Goal: Transaction & Acquisition: Download file/media

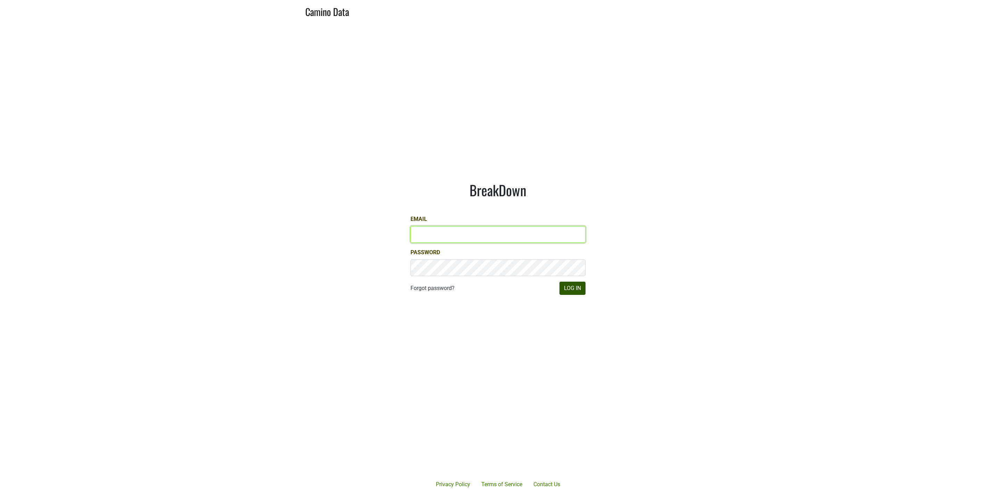
type input "[EMAIL_ADDRESS][DOMAIN_NAME]"
click at [569, 291] on button "Log In" at bounding box center [573, 288] width 26 height 13
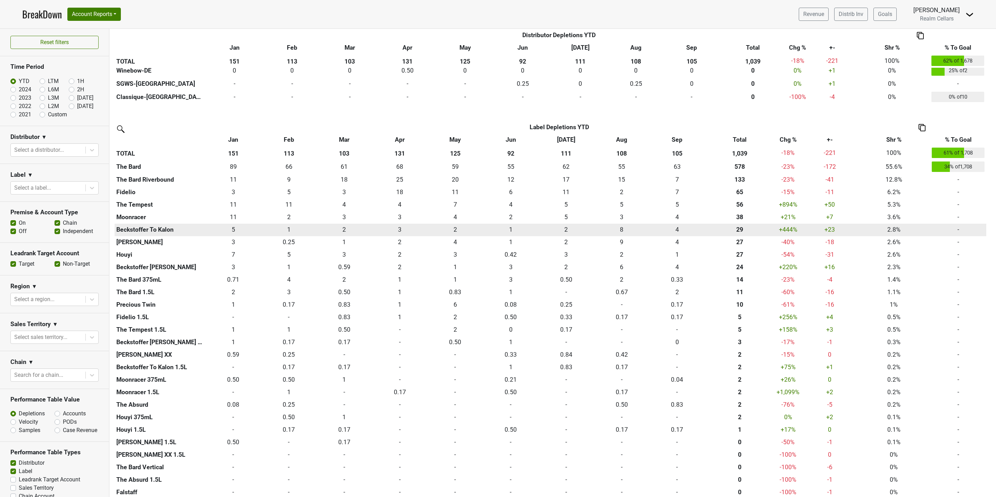
scroll to position [521, 0]
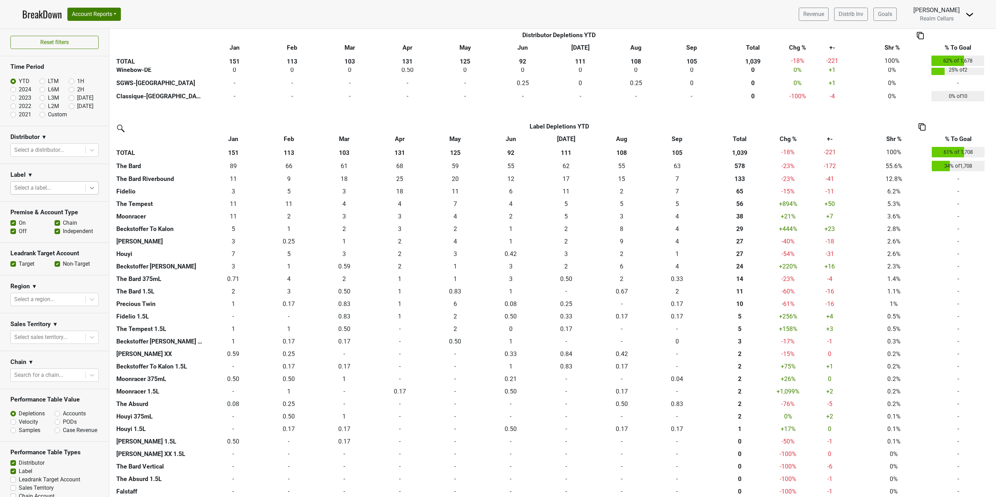
click at [89, 191] on icon at bounding box center [92, 187] width 7 height 7
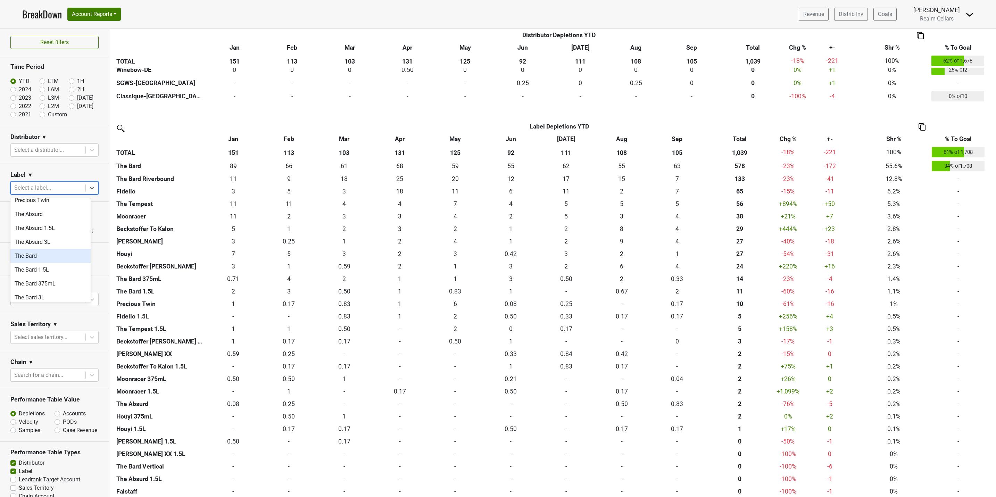
click at [42, 250] on div "The Bard" at bounding box center [50, 256] width 80 height 14
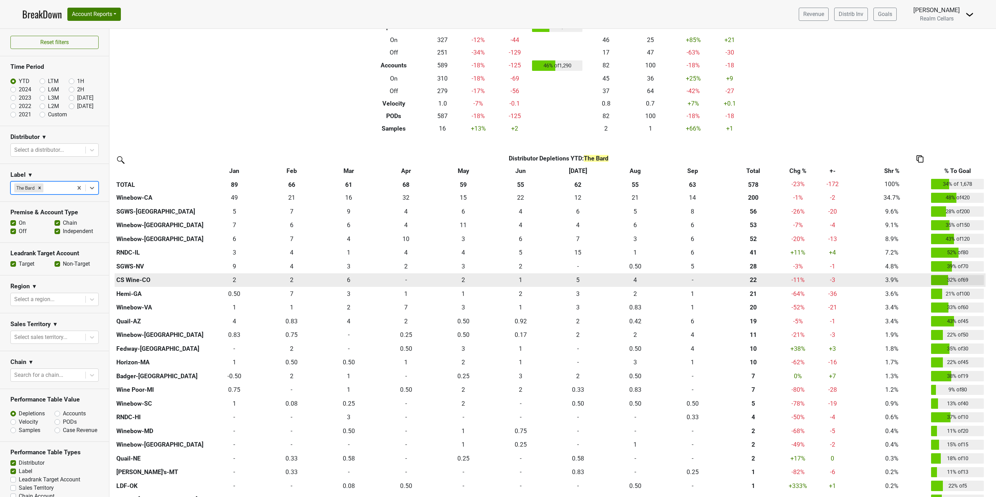
scroll to position [52, 0]
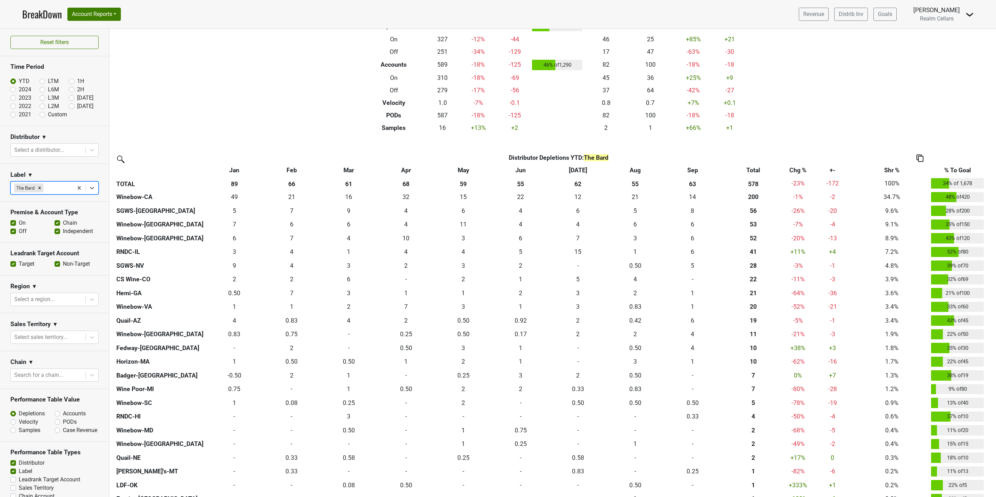
click at [267, 55] on div "Filters The Bard Breakdown Type YTD Chg % +- % To Goal Sep ‘25 Sep ‘24 Chg % +-…" at bounding box center [552, 263] width 887 height 468
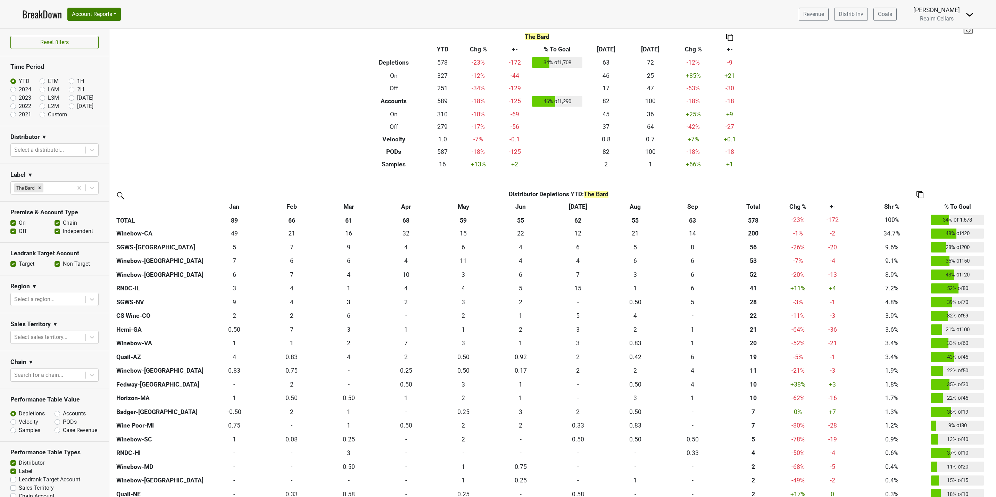
scroll to position [0, 0]
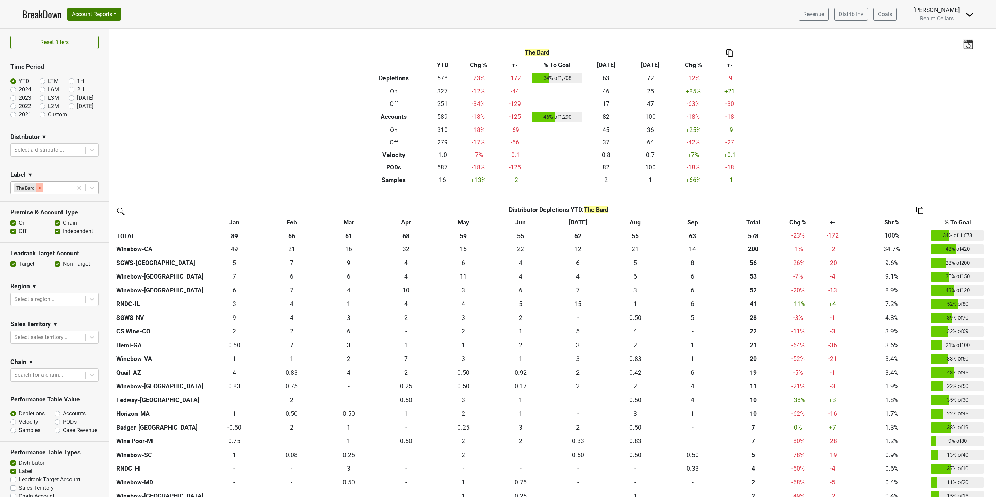
click at [39, 189] on icon "Remove The Bard" at bounding box center [39, 187] width 5 height 5
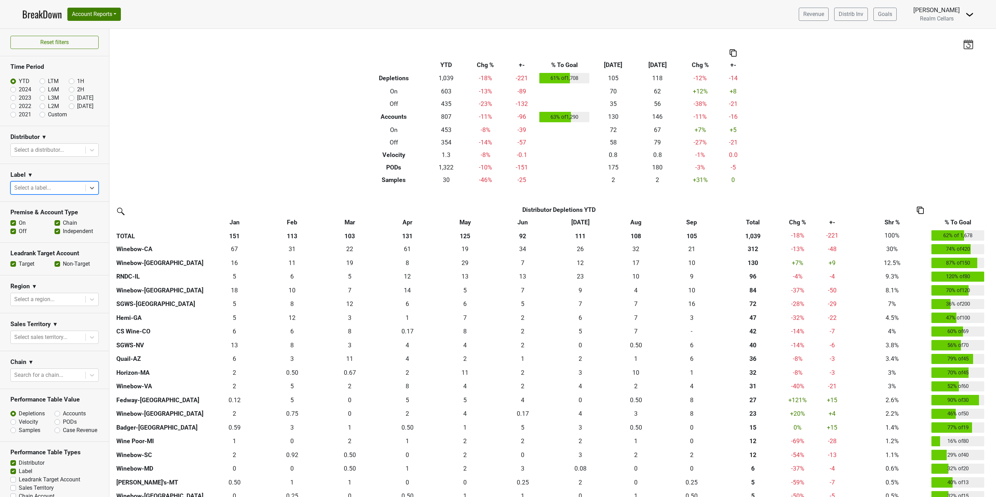
click at [41, 17] on link "BreakDown" at bounding box center [42, 14] width 40 height 15
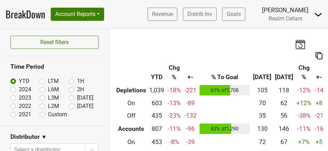
click at [71, 101] on div "Sep '25" at bounding box center [83, 98] width 29 height 8
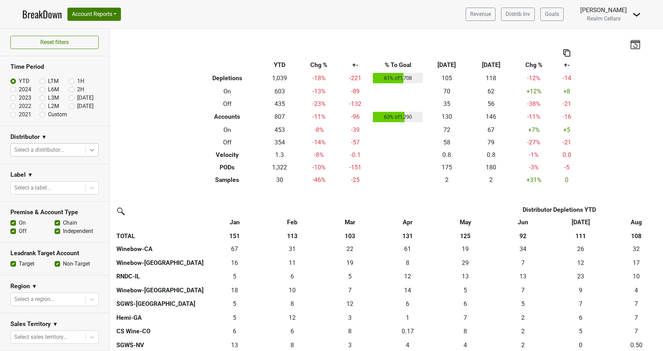
click at [86, 155] on div at bounding box center [92, 150] width 13 height 13
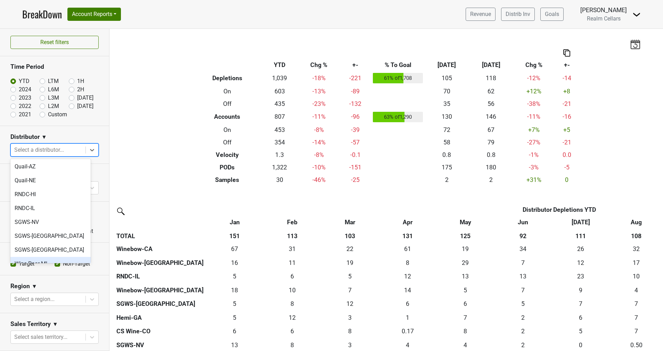
scroll to position [208, 0]
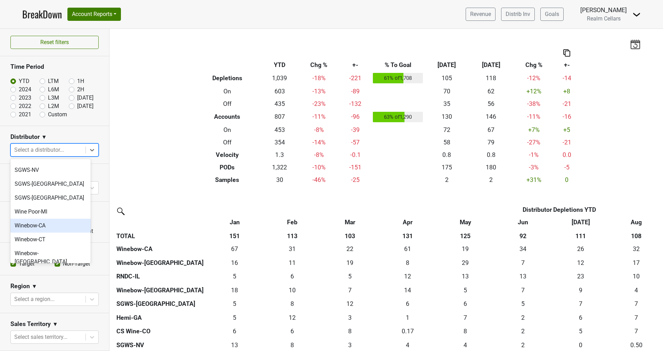
click at [57, 219] on div "Winebow-CA" at bounding box center [50, 226] width 80 height 14
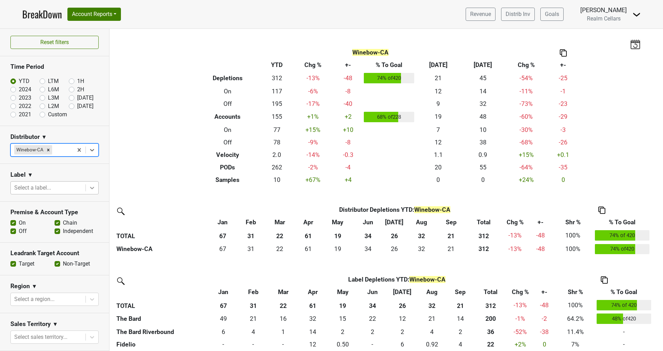
click at [89, 188] on icon at bounding box center [92, 187] width 7 height 7
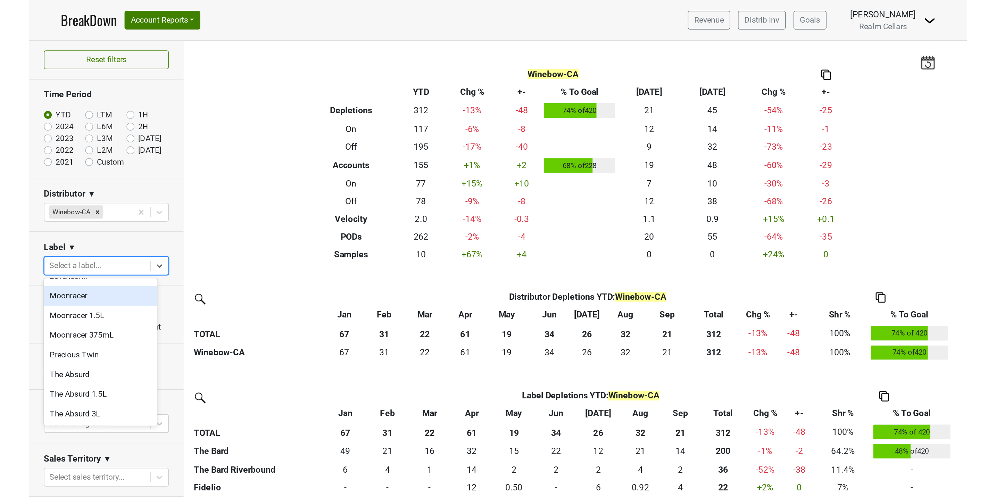
scroll to position [365, 0]
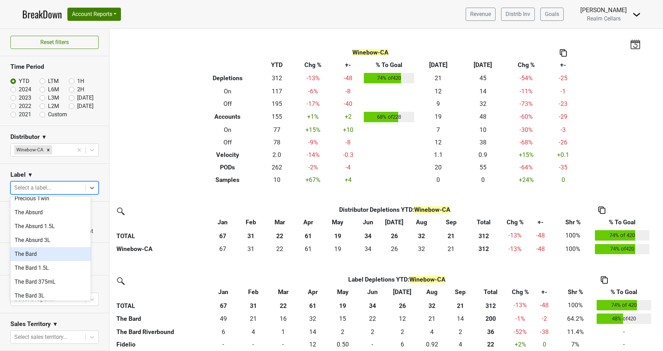
click at [32, 249] on div "The Bard" at bounding box center [50, 254] width 80 height 14
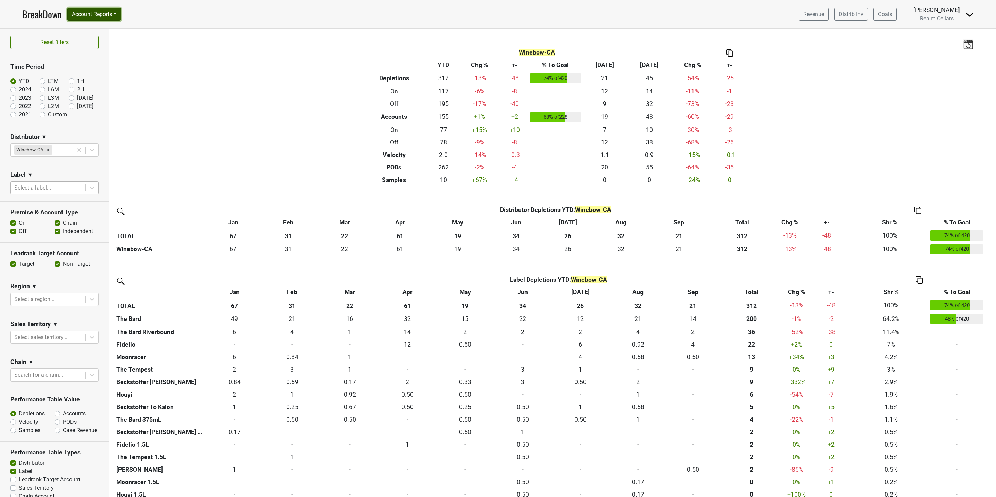
click at [101, 15] on button "Account Reports" at bounding box center [93, 14] width 53 height 13
click at [104, 30] on link "SuperRanker" at bounding box center [98, 30] width 61 height 11
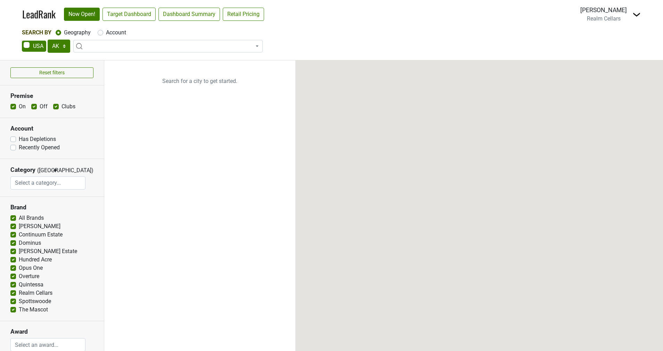
select select "TX"
select select
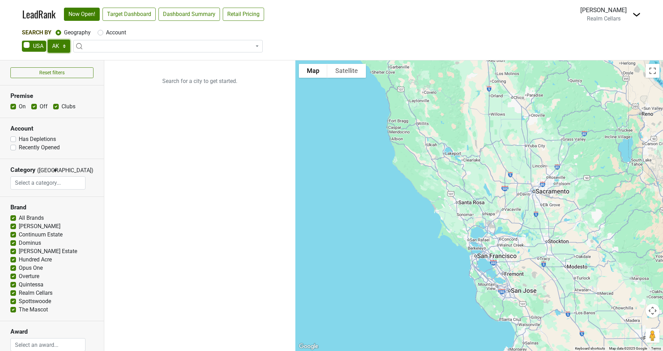
click at [64, 47] on select "AK AL AR AZ CA CO CT DC DE FL GA HI IA ID IL IN KS KY LA MA MD ME MI MN MO MS M…" at bounding box center [59, 46] width 23 height 13
select select "CA"
click at [48, 40] on select "AK AL AR AZ CA CO CT DC DE FL GA HI IA ID IL IN KS KY LA MA MD ME MI MN MO MS M…" at bounding box center [59, 46] width 23 height 13
click at [140, 13] on link "Target Dashboard" at bounding box center [128, 14] width 53 height 13
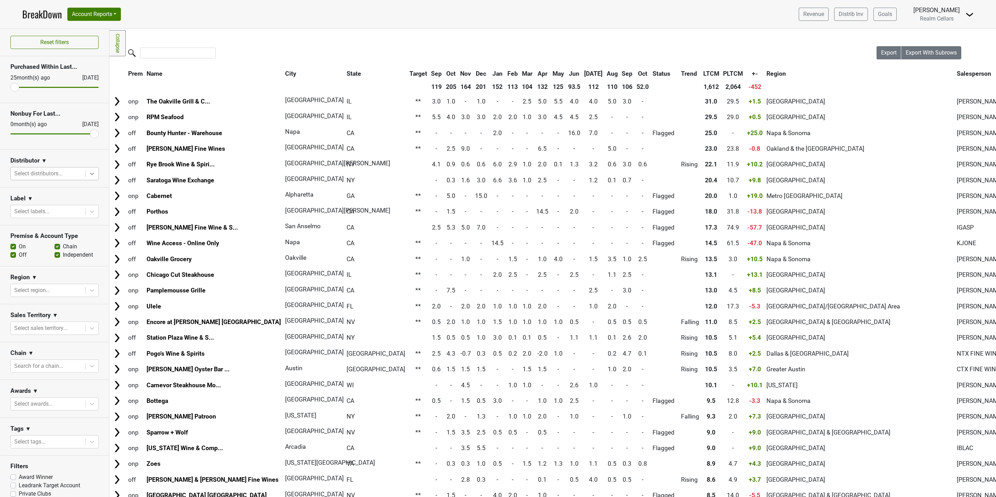
click at [89, 175] on icon at bounding box center [92, 173] width 7 height 7
click at [49, 244] on div "Winebow-CA" at bounding box center [50, 251] width 80 height 14
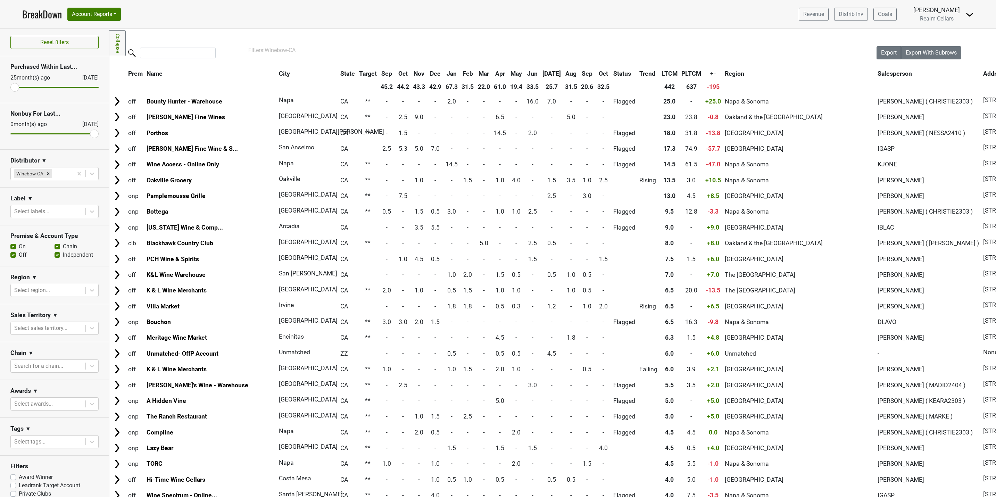
click at [704, 78] on th "+-" at bounding box center [713, 73] width 19 height 13
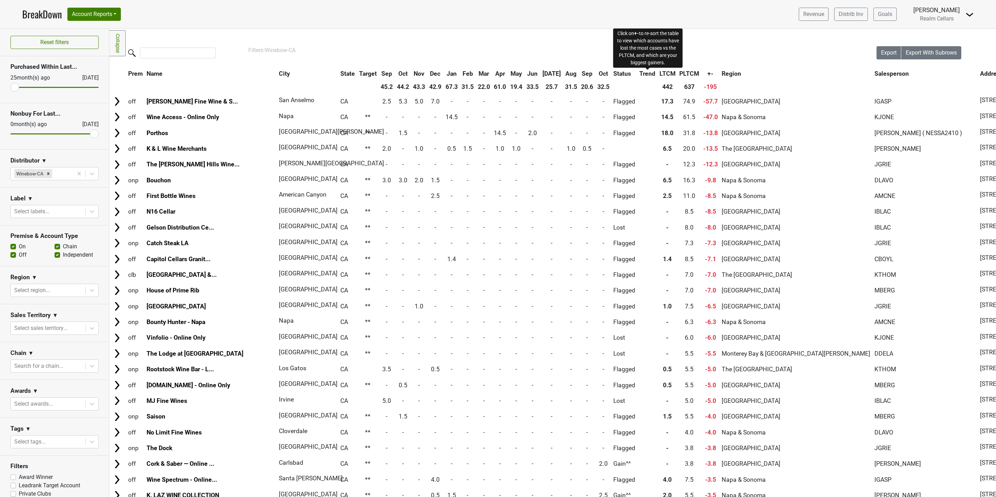
click at [708, 76] on span "+-" at bounding box center [711, 73] width 6 height 7
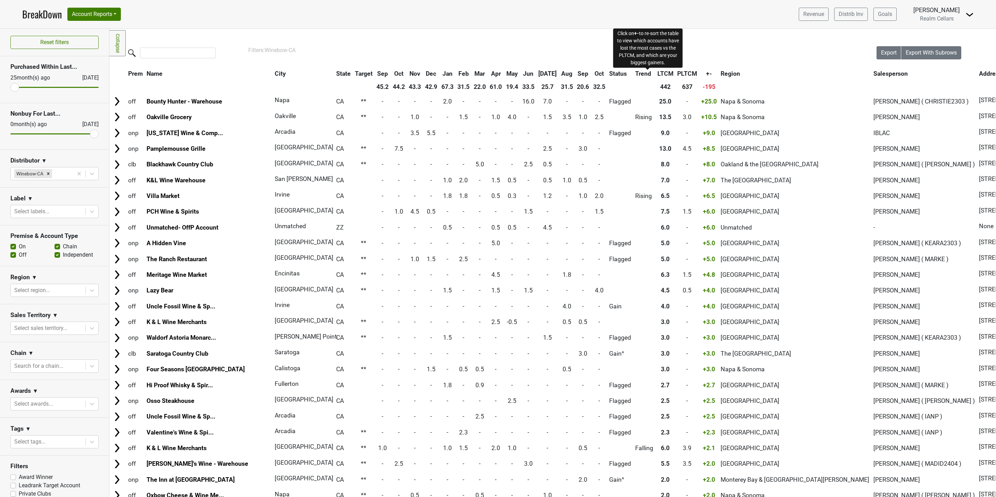
click at [706, 76] on span "+-" at bounding box center [709, 73] width 6 height 7
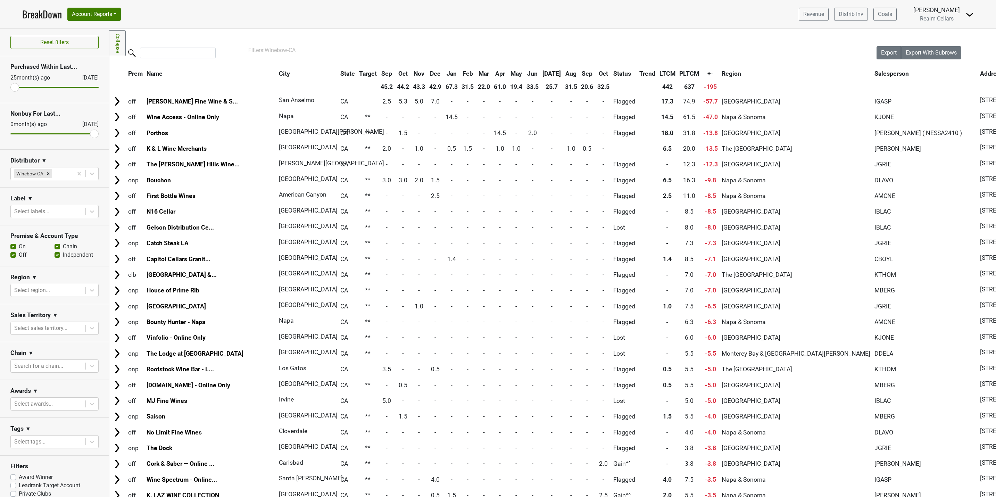
click at [42, 18] on link "BreakDown" at bounding box center [42, 14] width 40 height 15
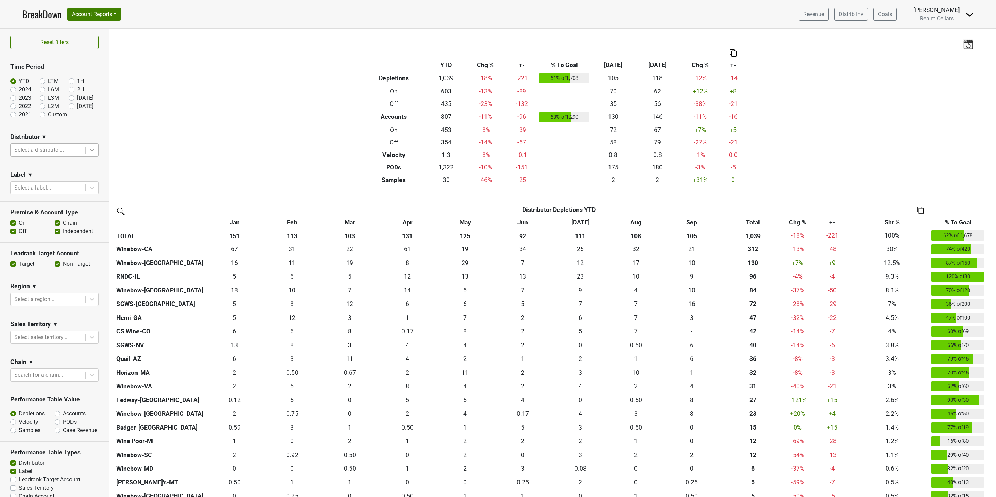
click at [89, 152] on icon at bounding box center [92, 150] width 7 height 7
click at [59, 220] on div "Winebow-CA" at bounding box center [50, 227] width 80 height 14
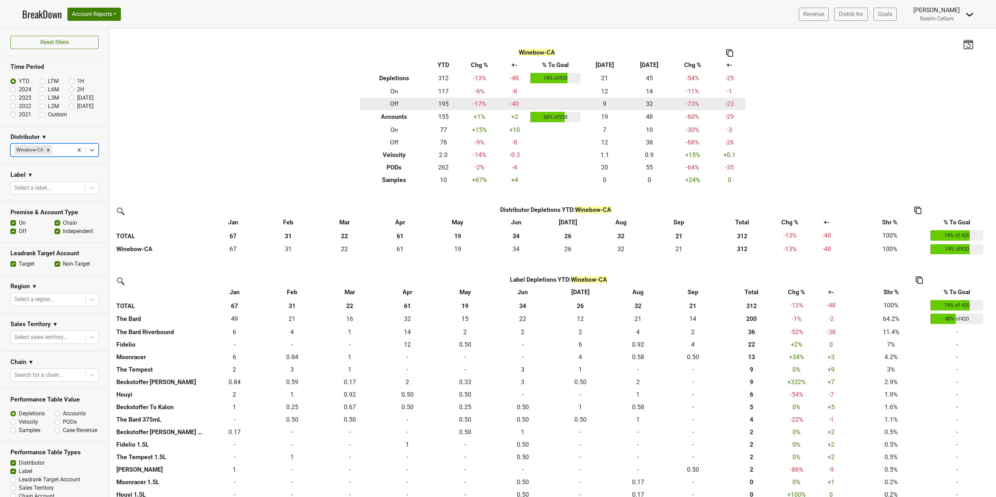
click at [391, 102] on th "Off" at bounding box center [394, 104] width 68 height 13
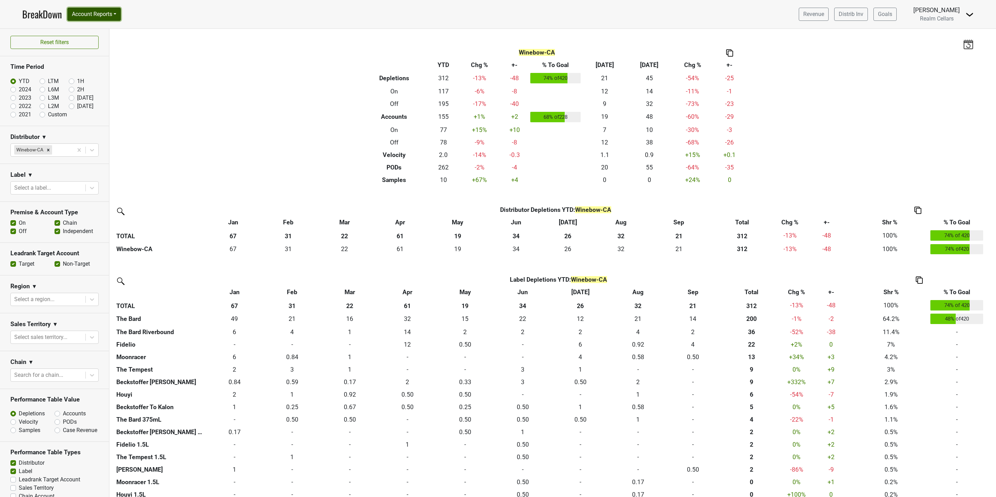
click at [91, 13] on button "Account Reports" at bounding box center [93, 14] width 53 height 13
click at [102, 32] on link "SuperRanker" at bounding box center [98, 30] width 61 height 11
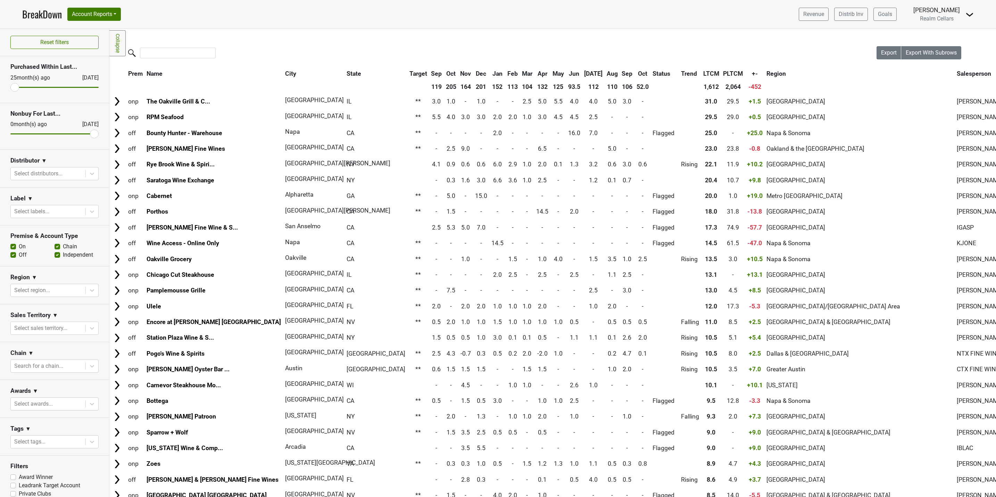
click at [620, 74] on th "Sep" at bounding box center [627, 73] width 14 height 13
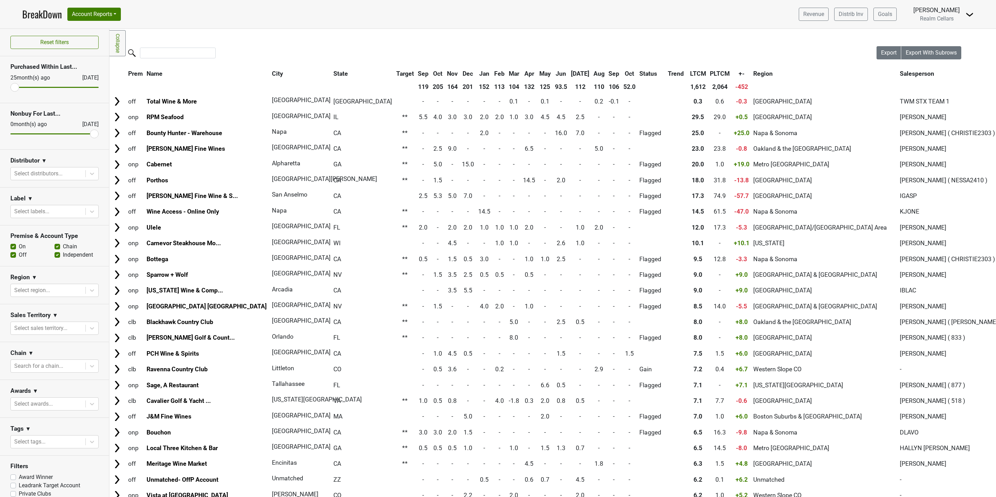
click at [607, 74] on th "Sep" at bounding box center [614, 73] width 14 height 13
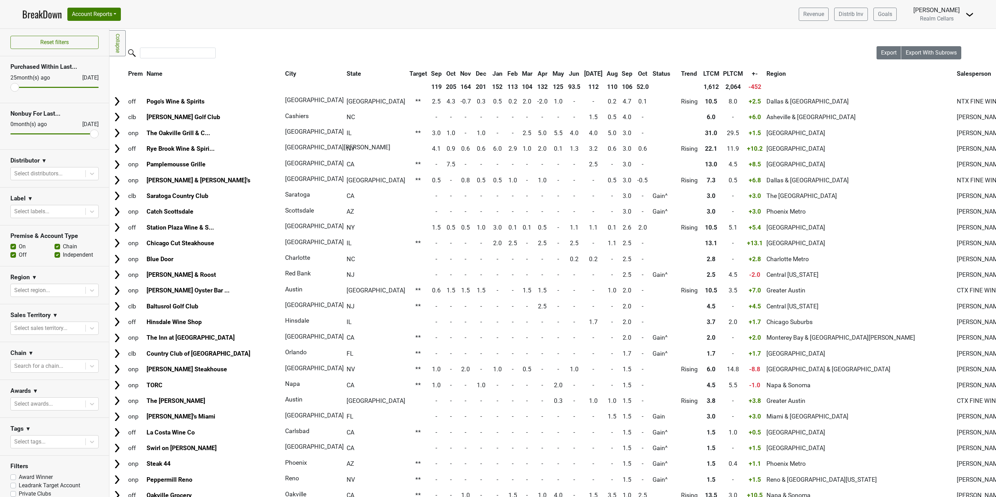
click at [19, 249] on label "On" at bounding box center [22, 246] width 7 height 8
click at [13, 249] on input "On" at bounding box center [13, 245] width 6 height 7
checkbox input "false"
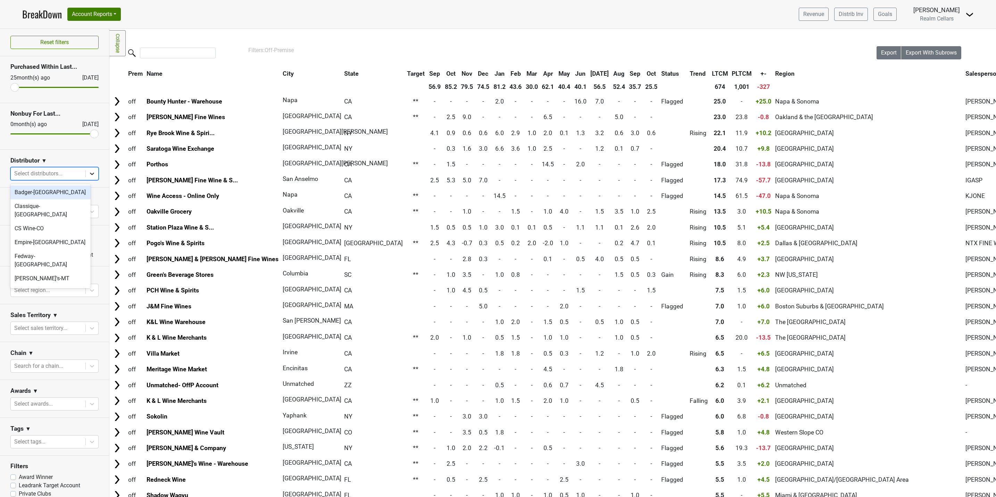
click at [89, 174] on icon at bounding box center [92, 173] width 7 height 7
click at [44, 244] on div "Winebow-CA" at bounding box center [50, 251] width 80 height 14
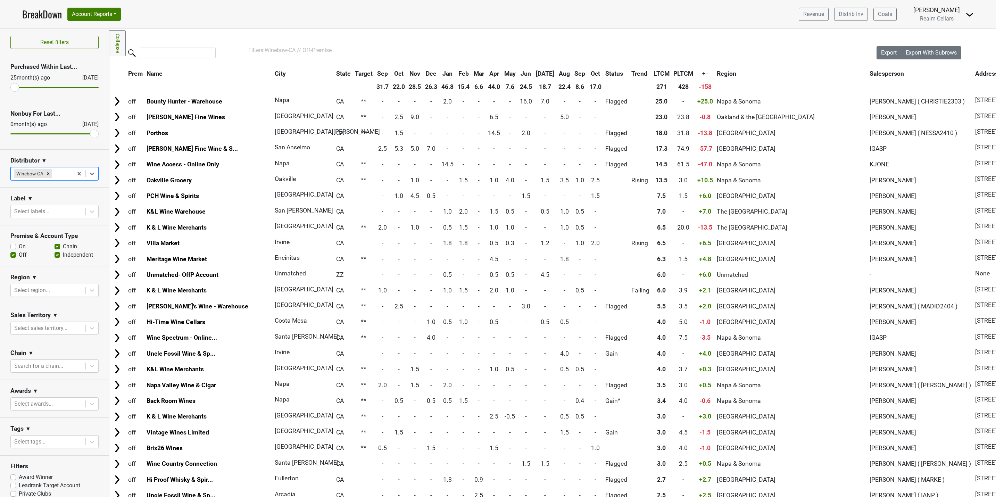
click at [573, 71] on th "Sep" at bounding box center [580, 73] width 14 height 13
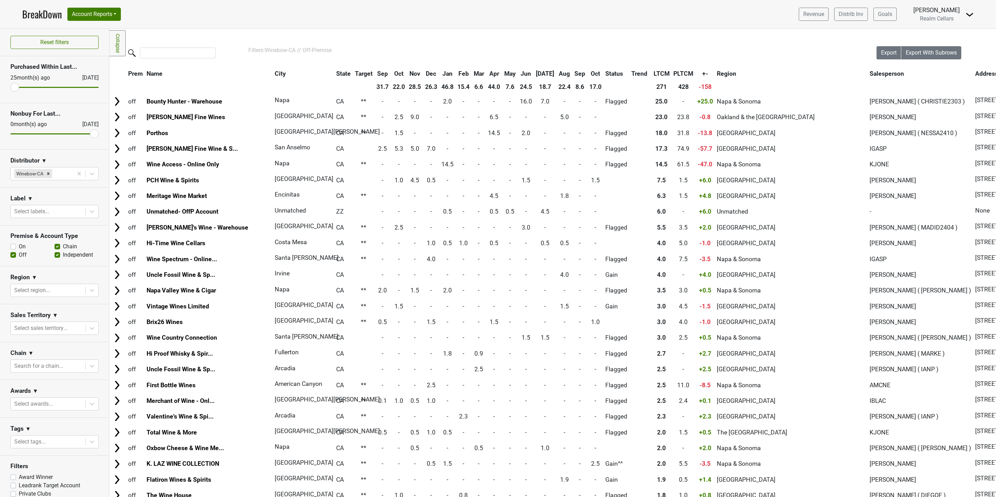
click at [573, 71] on th "Sep" at bounding box center [580, 73] width 14 height 13
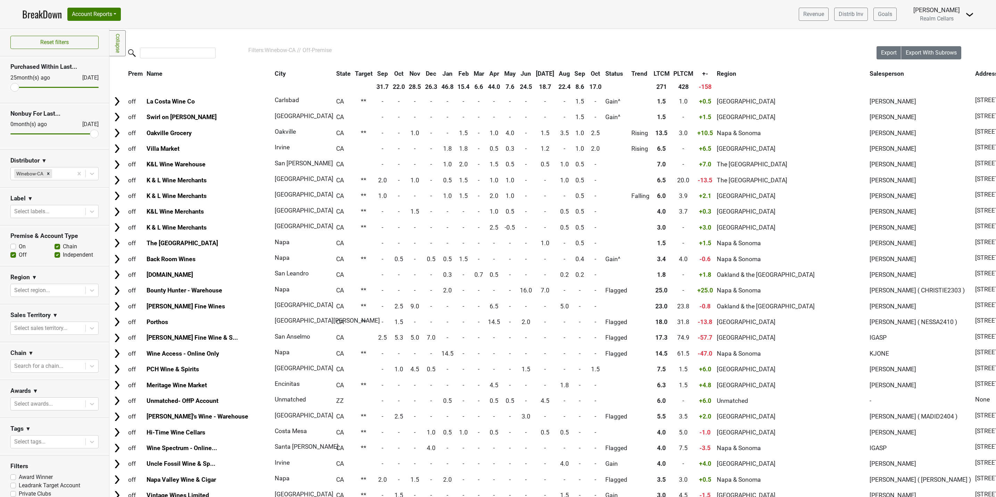
click at [375, 72] on th "Sep" at bounding box center [383, 73] width 16 height 13
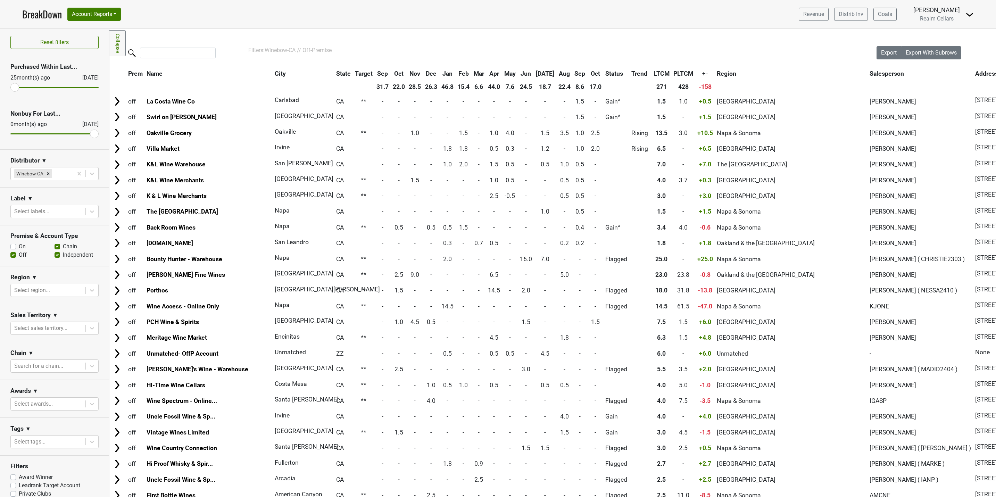
click at [375, 72] on th "Sep" at bounding box center [383, 73] width 16 height 13
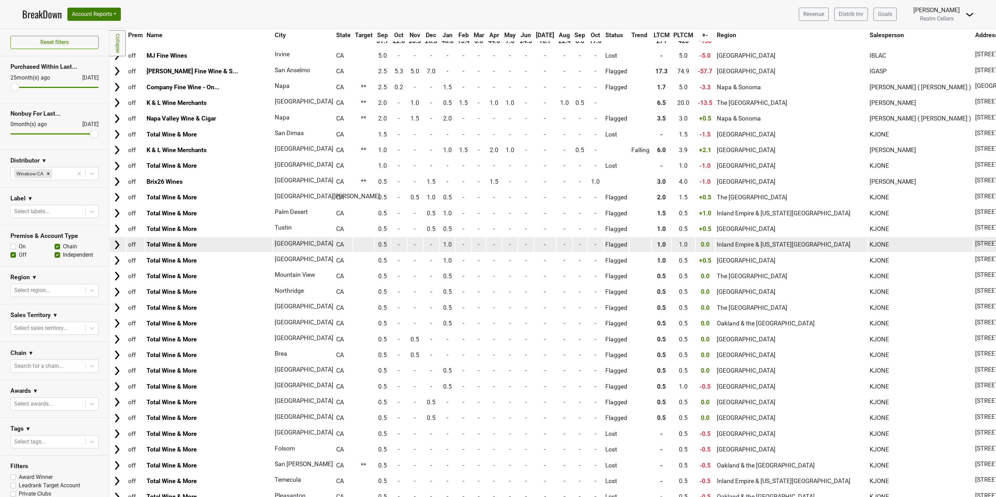
scroll to position [0, 0]
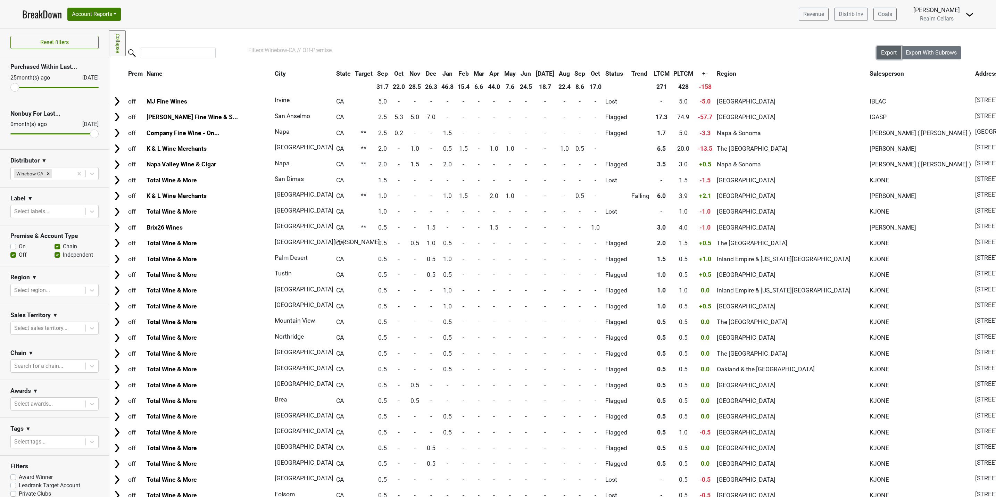
click at [883, 54] on span "Export" at bounding box center [889, 52] width 16 height 7
click at [39, 11] on link "BreakDown" at bounding box center [42, 14] width 40 height 15
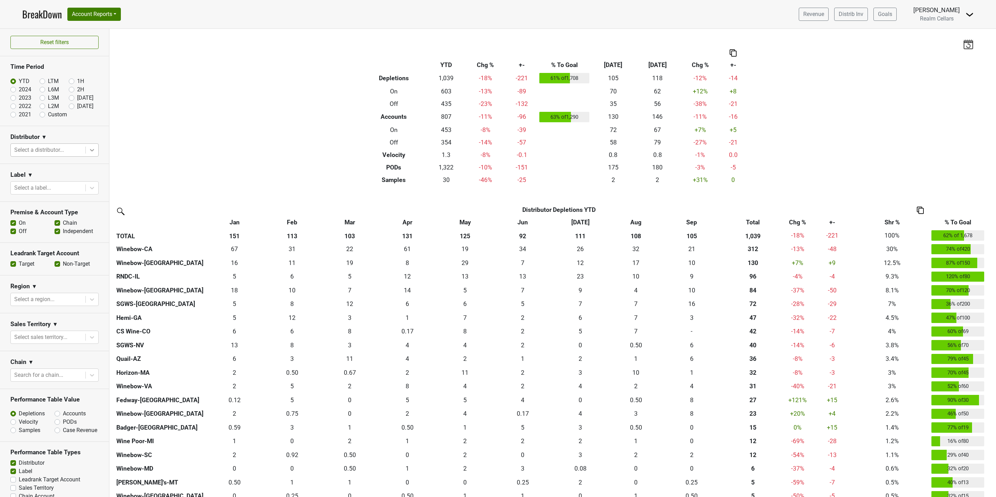
click at [89, 151] on icon at bounding box center [92, 150] width 7 height 7
click at [57, 220] on div "Winebow-CA" at bounding box center [50, 227] width 80 height 14
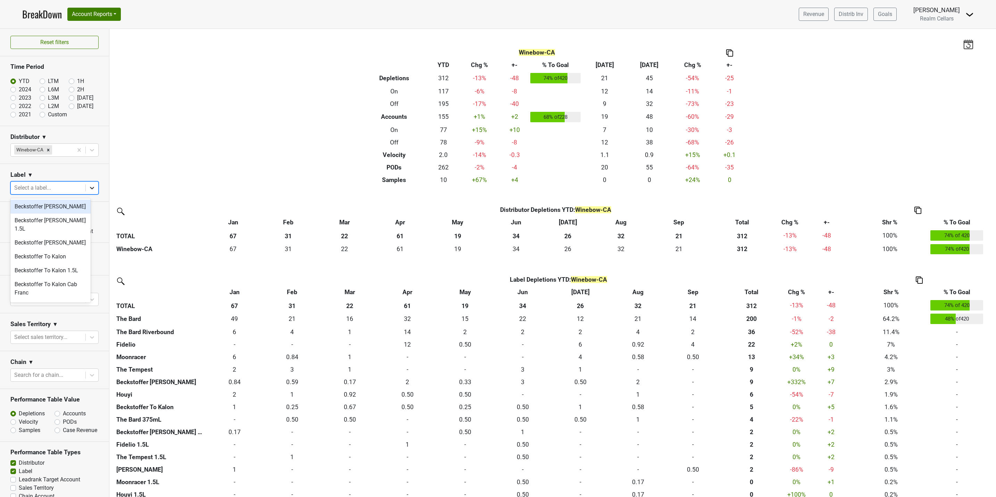
click at [89, 187] on icon at bounding box center [92, 187] width 7 height 7
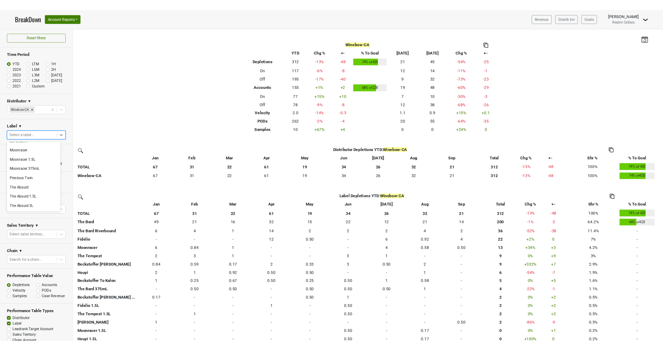
scroll to position [365, 0]
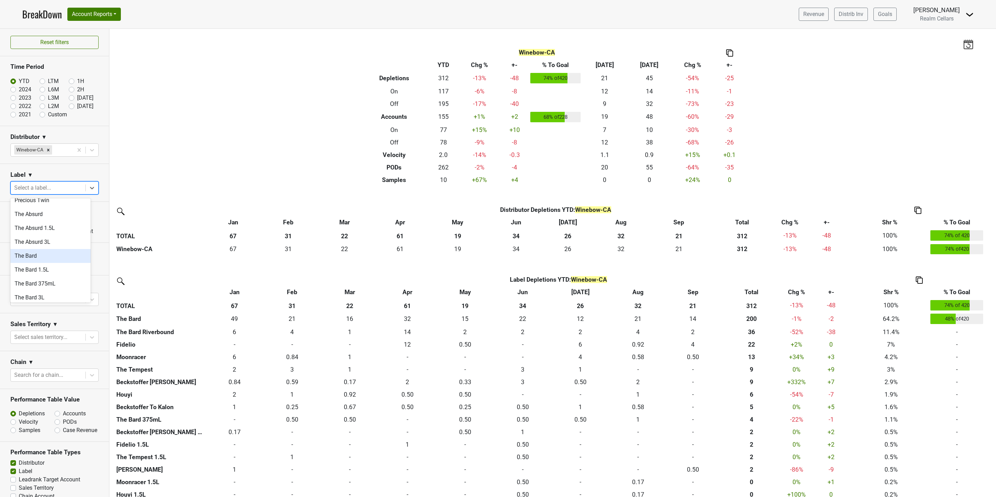
click at [43, 250] on div "The Bard" at bounding box center [50, 256] width 80 height 14
